Goal: Find specific page/section: Find specific page/section

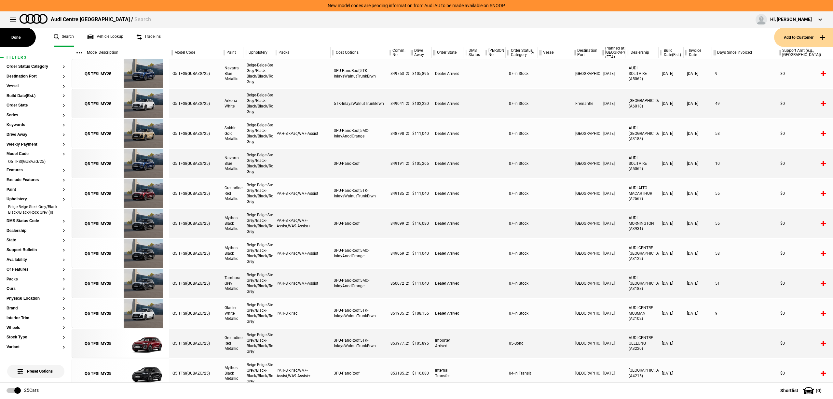
scroll to position [295, 0]
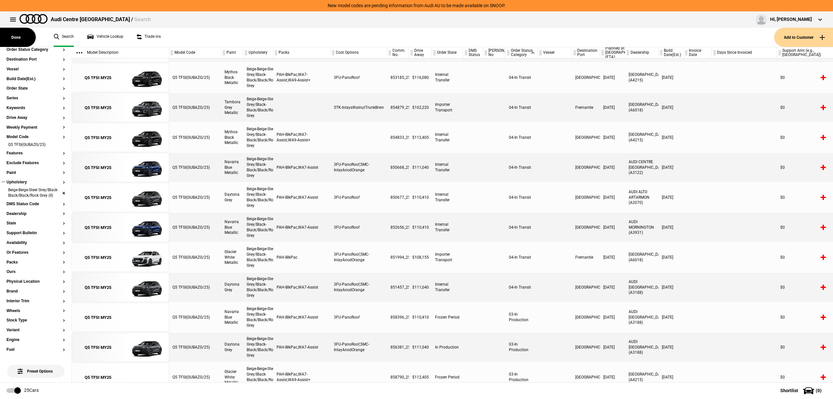
click at [57, 193] on li "Beige-Beige-Steel Grey/Black-Black/Black/Rock Grey (II)" at bounding box center [36, 193] width 59 height 12
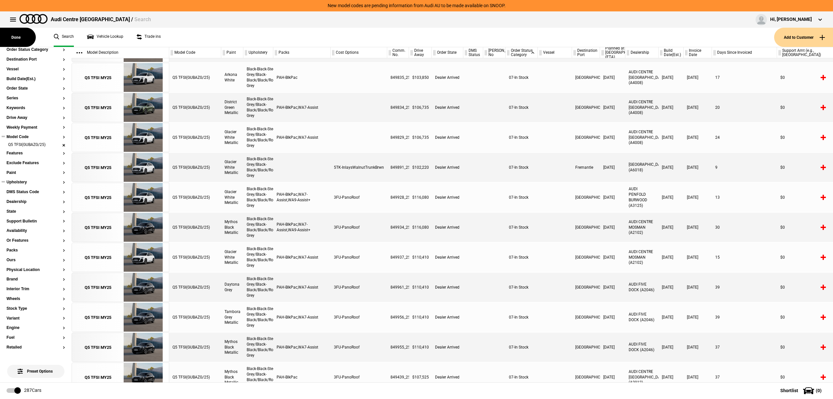
click at [58, 143] on li "Q5 TFSI(GUBAZG/25)" at bounding box center [36, 145] width 59 height 7
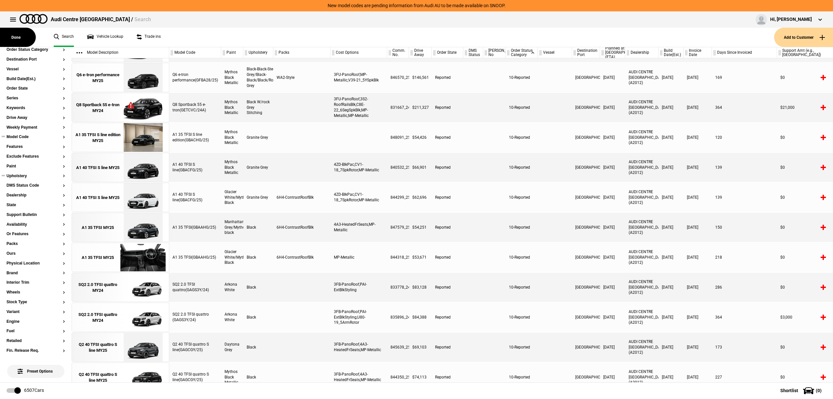
click at [30, 135] on button "Model Code" at bounding box center [36, 137] width 59 height 5
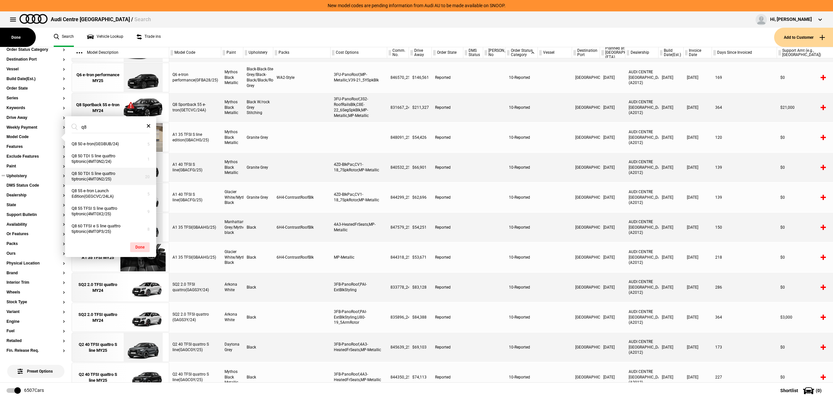
type input "q8"
click at [118, 174] on button "Q8 50 TDI S line quattro tiptronic(4MT0N2/25)" at bounding box center [110, 177] width 91 height 18
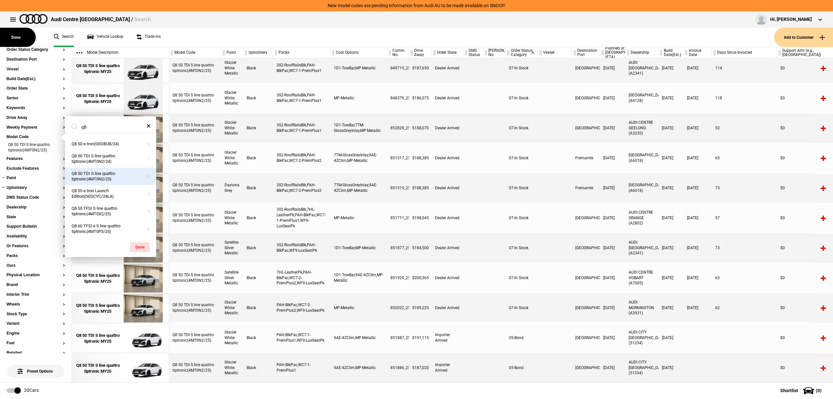
click at [30, 179] on button "Paint" at bounding box center [36, 178] width 59 height 5
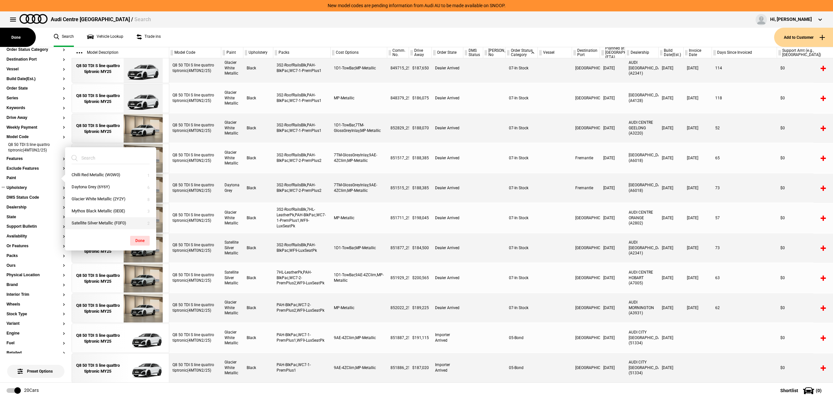
click at [107, 223] on button "Satellite Silver Metallic (F0F0)" at bounding box center [110, 223] width 91 height 12
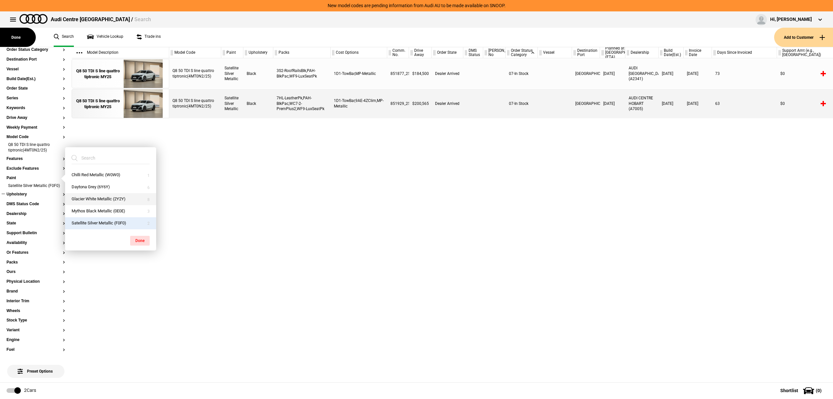
click at [106, 197] on button "Glacier White Metallic (2Y2Y)" at bounding box center [110, 199] width 91 height 12
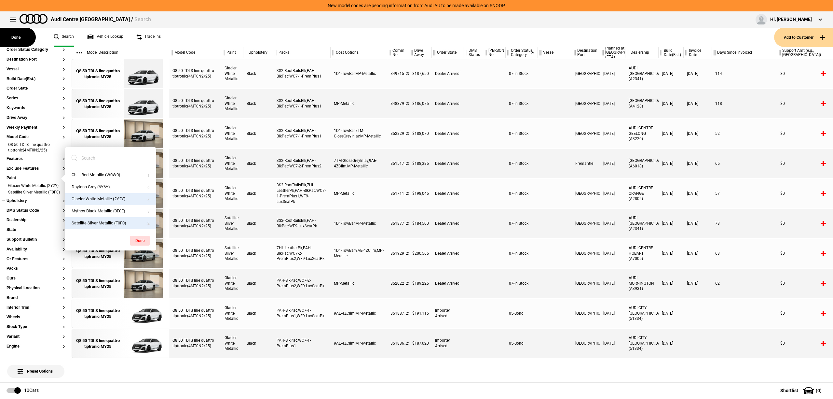
click at [474, 266] on div at bounding box center [473, 253] width 20 height 29
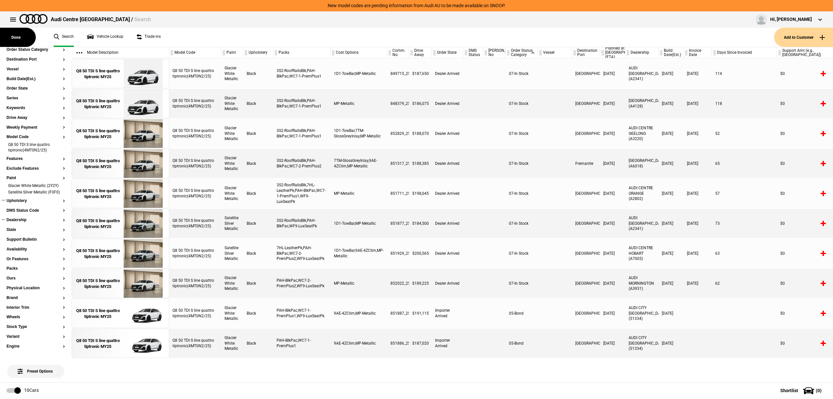
click at [21, 222] on button "Dealership" at bounding box center [36, 220] width 59 height 5
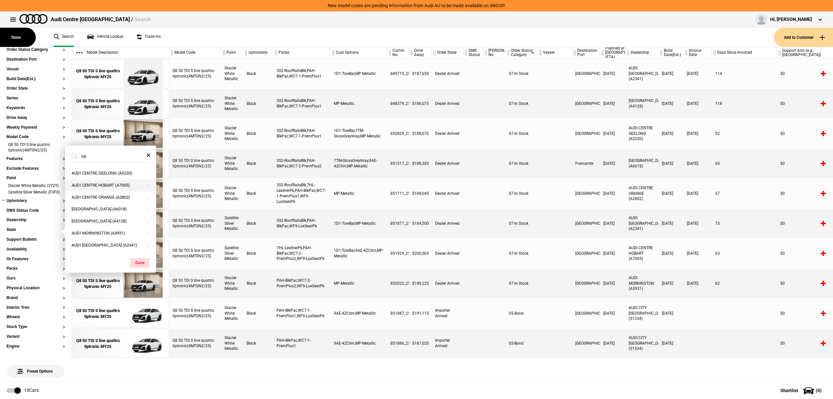
type input "new"
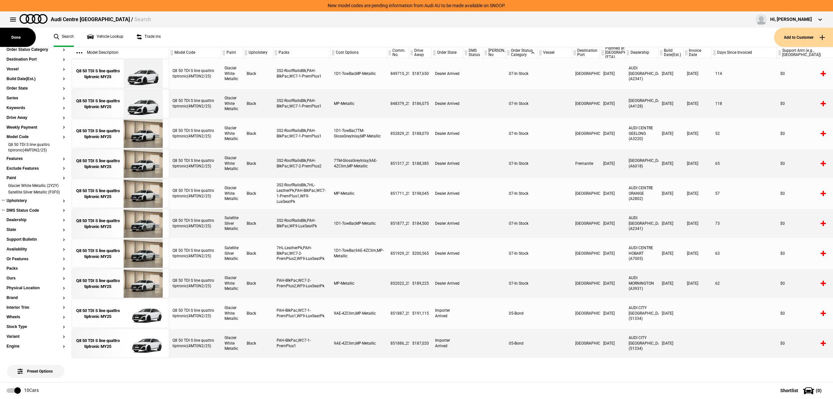
click at [22, 218] on ul at bounding box center [36, 216] width 59 height 3
click at [22, 222] on button "Dealership" at bounding box center [36, 220] width 59 height 5
type input "new"
click at [100, 245] on button "AUDI NEW ENGLAND (A2341)" at bounding box center [110, 245] width 91 height 12
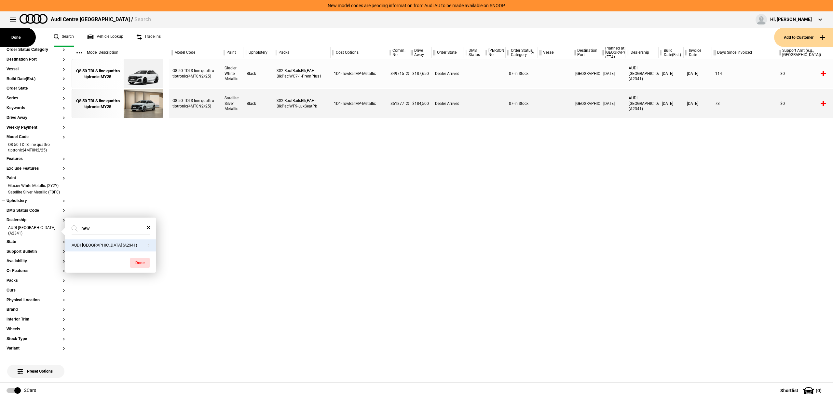
click at [389, 262] on div "Q8 50 TDI S line quattro tiptronic(4MT0N2/25) Glacier White Metallic Black 3S2-…" at bounding box center [501, 220] width 664 height 324
click at [429, 246] on div "Q8 50 TDI S line quattro tiptronic(4MT0N2/25) Glacier White Metallic Black 3S2-…" at bounding box center [501, 220] width 664 height 324
drag, startPoint x: 401, startPoint y: 239, endPoint x: 287, endPoint y: 252, distance: 115.3
click at [401, 239] on div "Q8 50 TDI S line quattro tiptronic(4MT0N2/25) Glacier White Metallic Black 3S2-…" at bounding box center [501, 220] width 664 height 324
click at [193, 70] on div "Q8 50 TDI S line quattro tiptronic(4MT0N2/25)" at bounding box center [195, 73] width 52 height 29
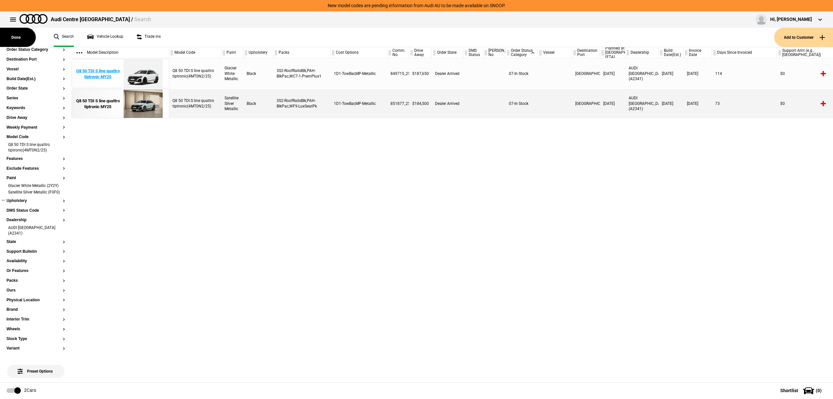
click at [141, 73] on img at bounding box center [142, 73] width 45 height 29
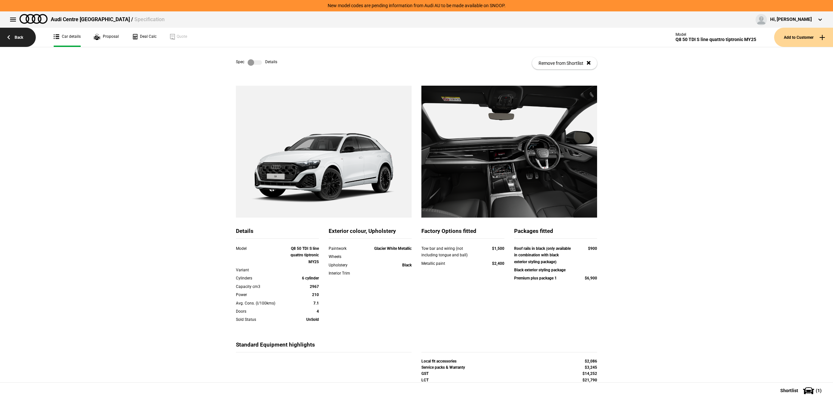
click at [14, 38] on link "Back" at bounding box center [18, 37] width 36 height 19
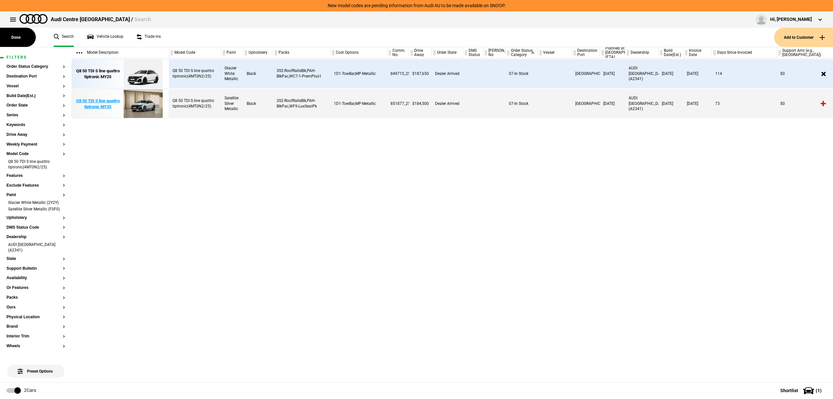
click at [90, 106] on div "Q8 50 TDI S line quattro tiptronic MY25" at bounding box center [97, 104] width 45 height 12
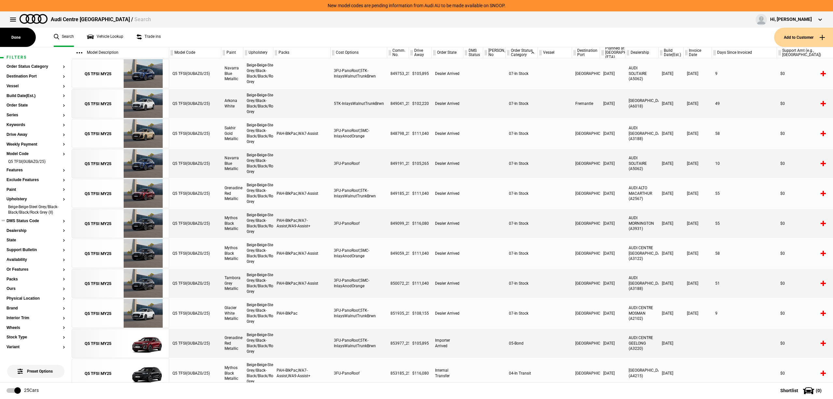
click at [57, 214] on li "Beige-Beige-Steel Grey/Black-Black/Black/Rock Grey (II)" at bounding box center [36, 210] width 59 height 12
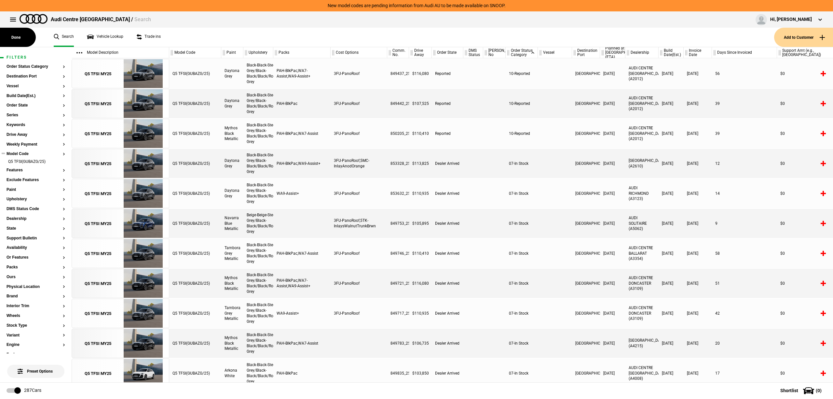
click at [58, 165] on ul "Q5 TFSI(GUBAZG/25)" at bounding box center [36, 163] width 59 height 9
click at [58, 163] on li "Q5 TFSI(GUBAZG/25)" at bounding box center [36, 162] width 59 height 7
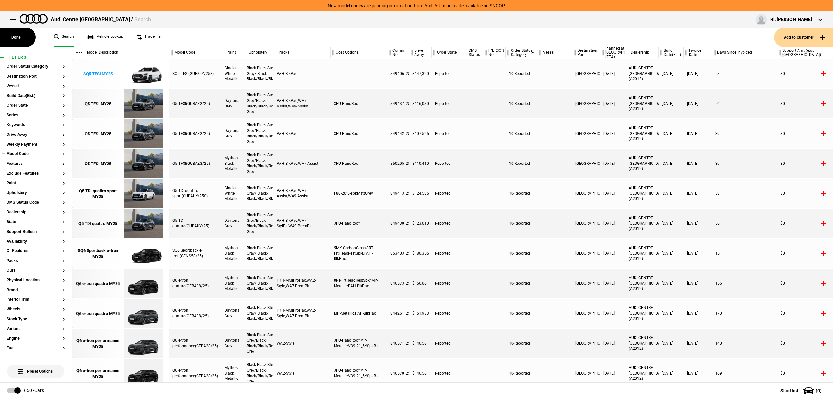
click at [142, 80] on img at bounding box center [142, 73] width 45 height 29
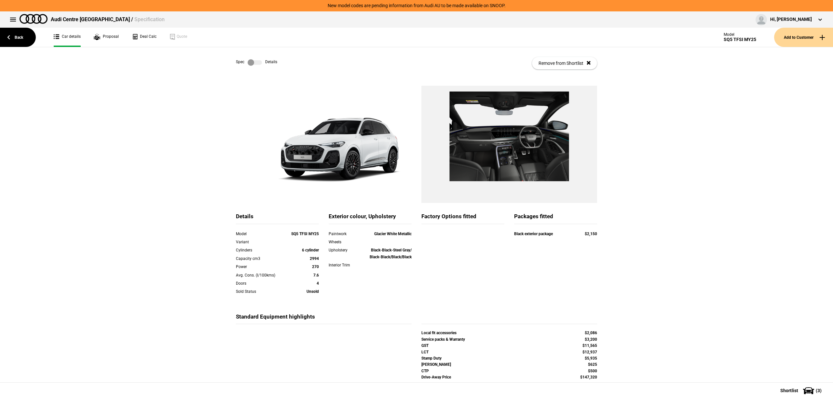
click at [256, 62] on label at bounding box center [255, 62] width 14 height 7
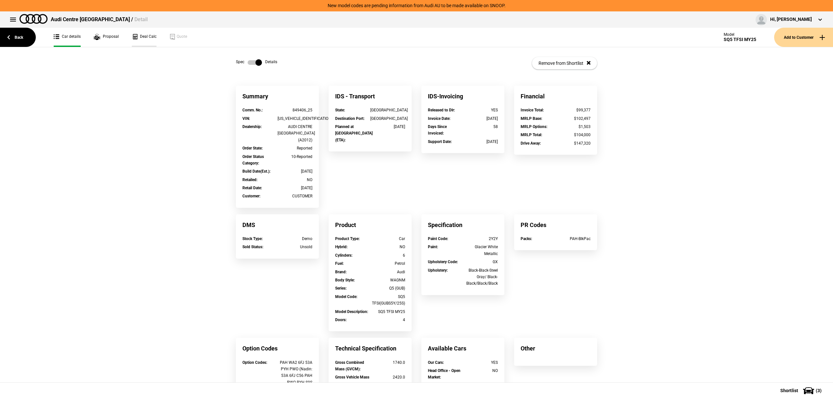
click at [152, 40] on link "Deal Calc" at bounding box center [144, 37] width 25 height 19
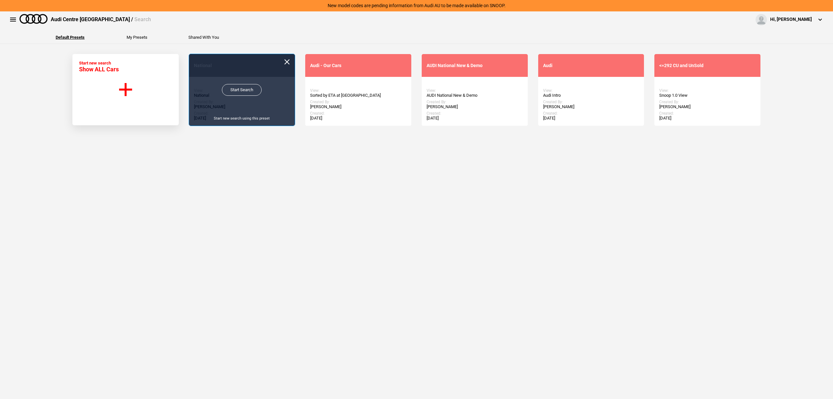
click at [245, 91] on link "Start Search" at bounding box center [242, 90] width 40 height 12
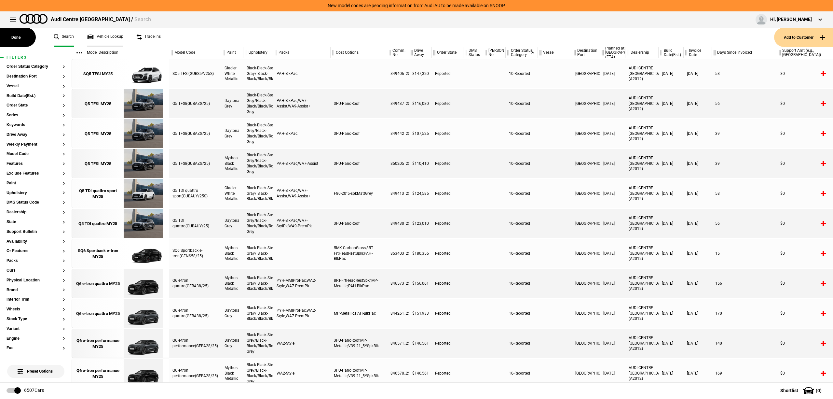
click at [101, 36] on link "Vehicle Lookup" at bounding box center [105, 37] width 36 height 19
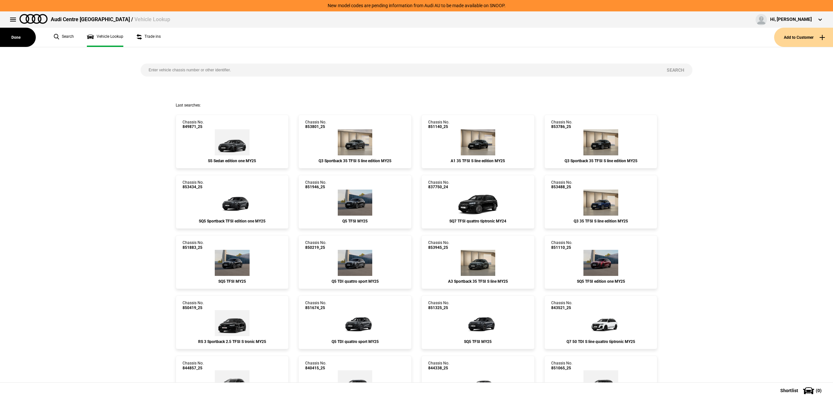
click at [291, 69] on input "search" at bounding box center [400, 69] width 518 height 13
click at [315, 81] on div "Search" at bounding box center [417, 74] width 562 height 55
click at [321, 71] on input "search" at bounding box center [400, 69] width 518 height 13
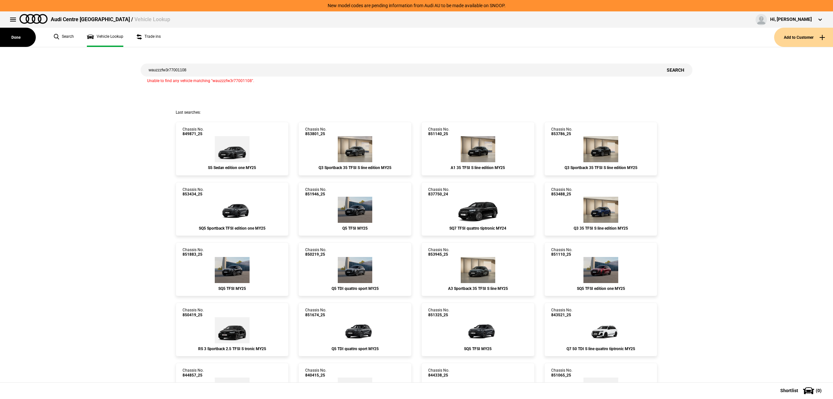
click at [317, 65] on input "wauzzzfw3r77001108" at bounding box center [400, 69] width 518 height 13
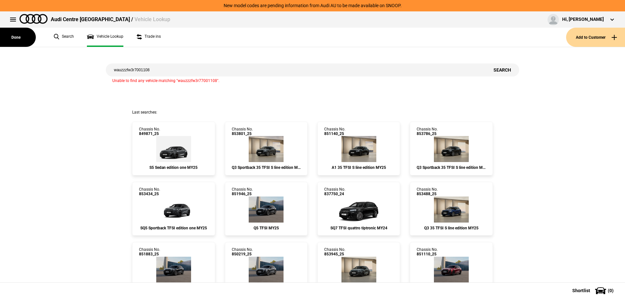
type input "wauzzzfw3r7001108"
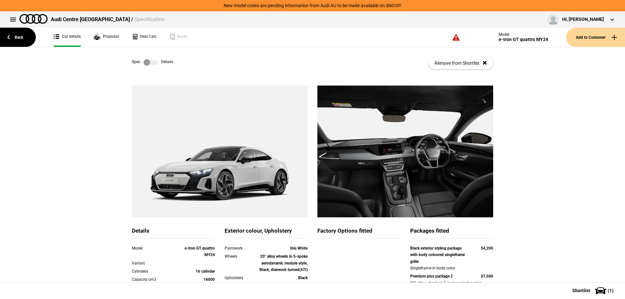
click at [152, 64] on label at bounding box center [150, 62] width 14 height 7
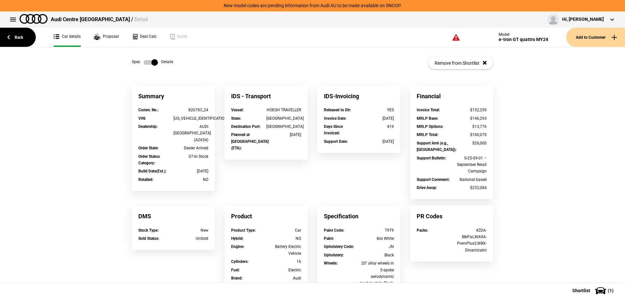
click at [151, 65] on label at bounding box center [150, 62] width 14 height 7
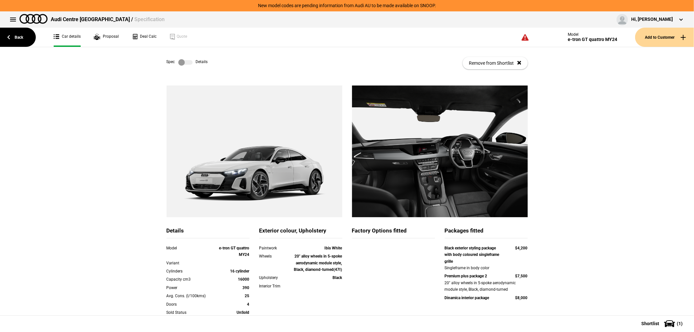
click at [182, 67] on div "Spec Details Remove from Shortlist" at bounding box center [347, 63] width 361 height 32
click at [183, 64] on label at bounding box center [185, 62] width 14 height 7
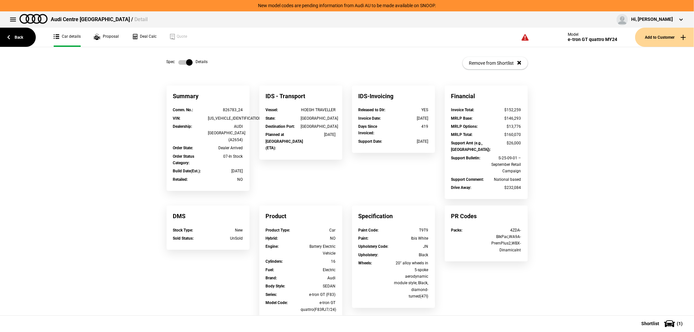
click at [226, 120] on div "WAUZZZFW3R7001108" at bounding box center [225, 118] width 35 height 7
copy div "WAUZZZFW3R7001108"
click at [178, 64] on label at bounding box center [185, 62] width 14 height 7
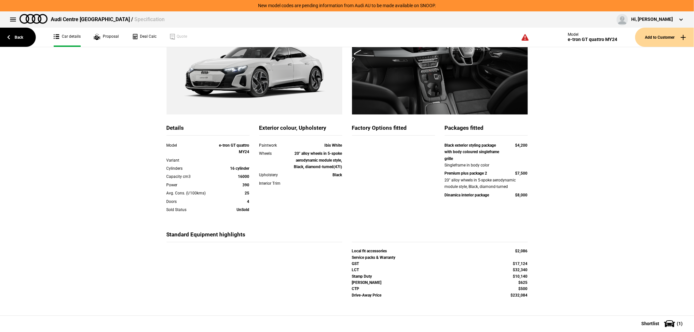
scroll to position [67, 0]
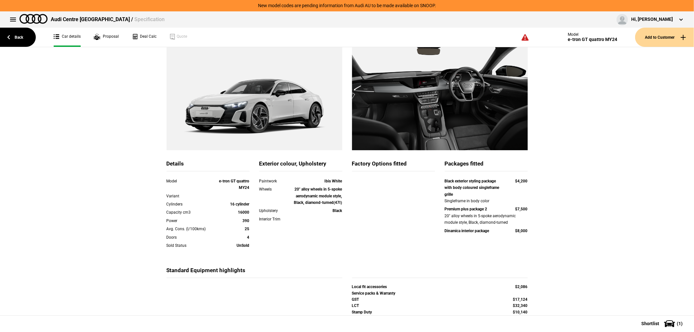
click at [591, 157] on div "Details Model e-tron GT quattro MY24 Variant Cylinders 16 cylinder Capacity cm3…" at bounding box center [347, 185] width 694 height 333
click at [26, 41] on link "Back" at bounding box center [18, 37] width 36 height 19
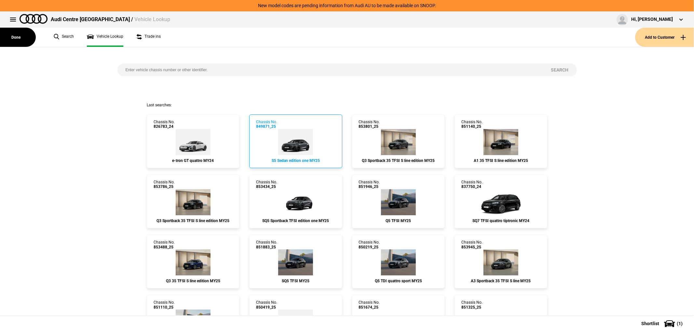
click at [313, 129] on link "Chassis No. 849871_25 S5 Sedan edition one MY25" at bounding box center [295, 142] width 93 height 54
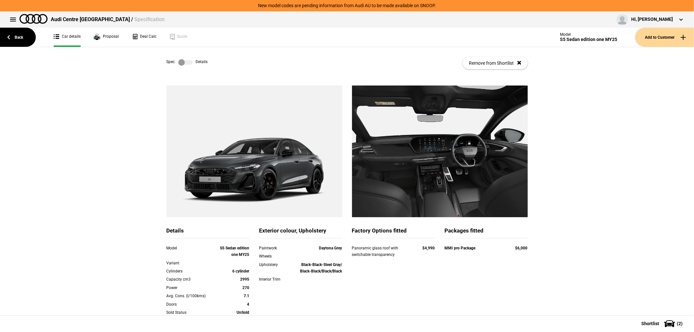
click at [181, 61] on label at bounding box center [185, 62] width 14 height 7
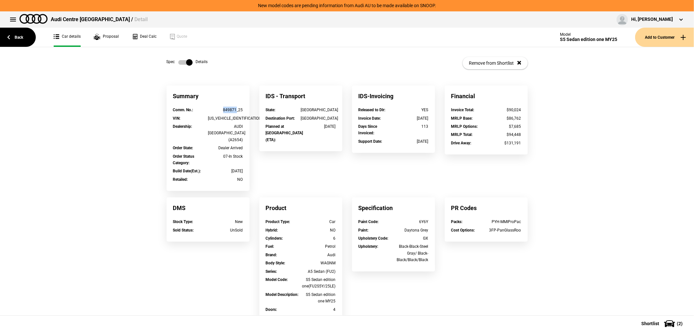
drag, startPoint x: 234, startPoint y: 108, endPoint x: 217, endPoint y: 110, distance: 17.0
click at [217, 110] on div "849871_25" at bounding box center [225, 110] width 35 height 7
copy div "849871"
click at [614, 141] on div "Summary Comm. No. : 849871_25 VIN : WAUZZZFU5SN035826 Dealership : AUDI CENTRE …" at bounding box center [347, 260] width 694 height 348
